Goal: Check status

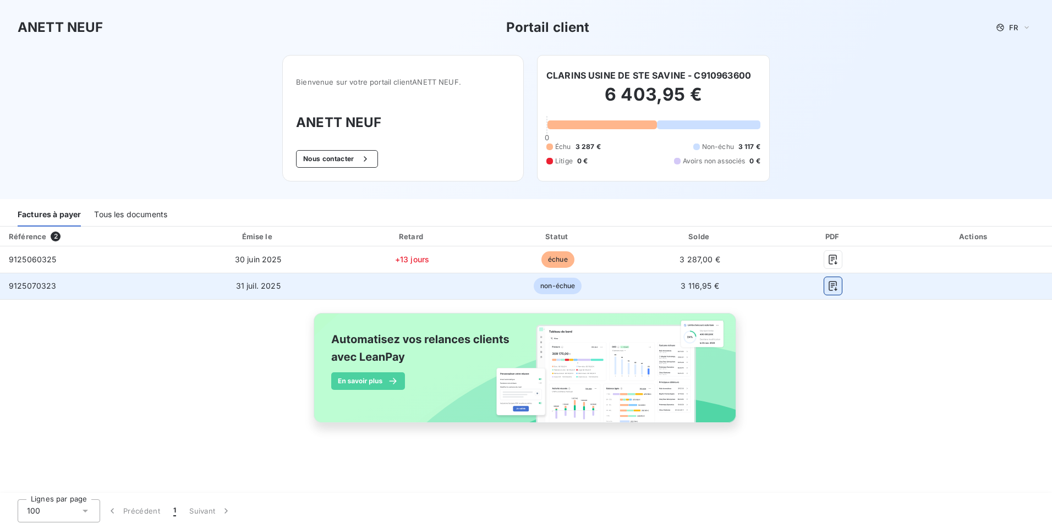
click at [835, 288] on icon "button" at bounding box center [832, 286] width 11 height 11
